Goal: Information Seeking & Learning: Learn about a topic

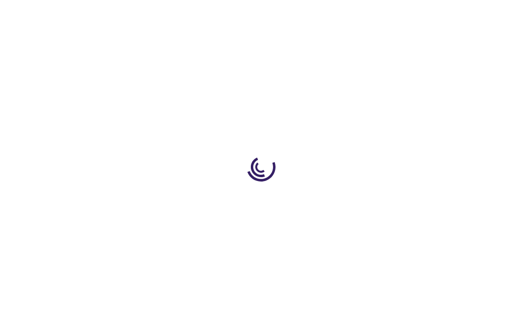
type input "0"
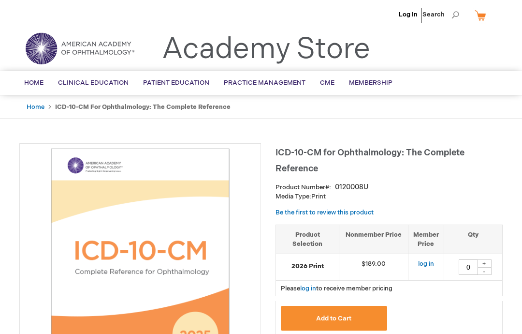
click at [35, 81] on span "Home" at bounding box center [33, 83] width 19 height 8
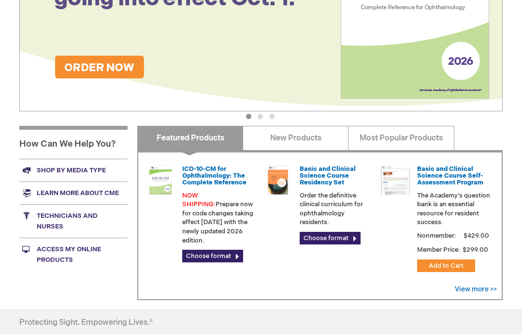
scroll to position [220, 0]
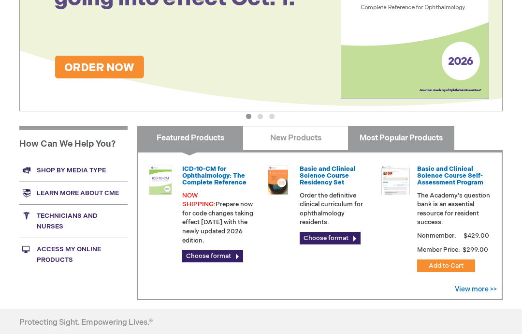
click at [378, 146] on link "Most Popular Products" at bounding box center [401, 138] width 106 height 24
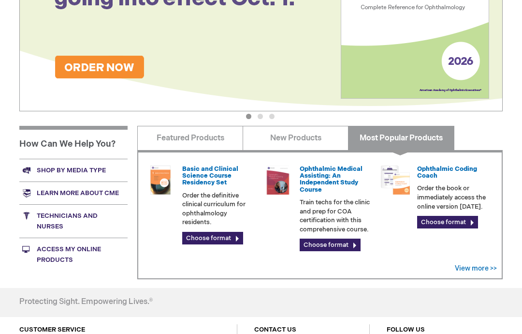
click at [471, 267] on link "View more >>" at bounding box center [476, 268] width 42 height 8
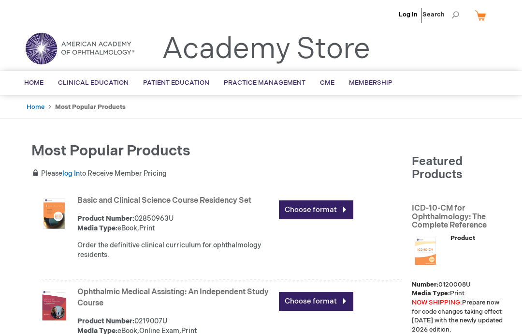
click at [327, 78] on link "CME" at bounding box center [327, 83] width 29 height 24
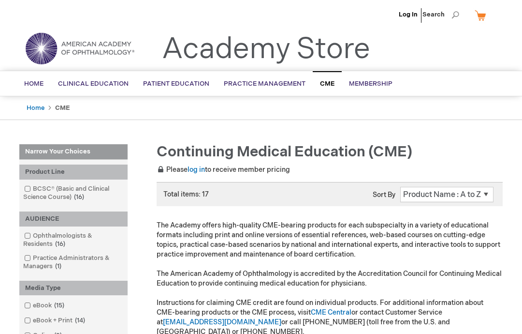
click at [0, 0] on span "Online Exam" at bounding box center [0, 0] width 0 height 0
